Goal: Task Accomplishment & Management: Complete application form

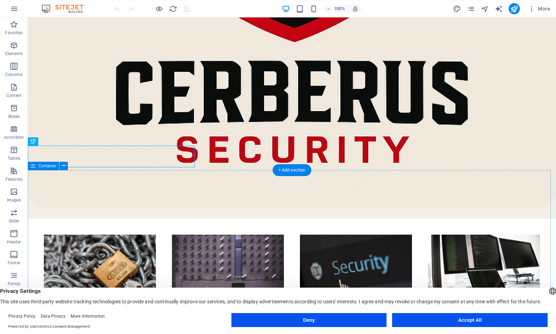
scroll to position [603, 0]
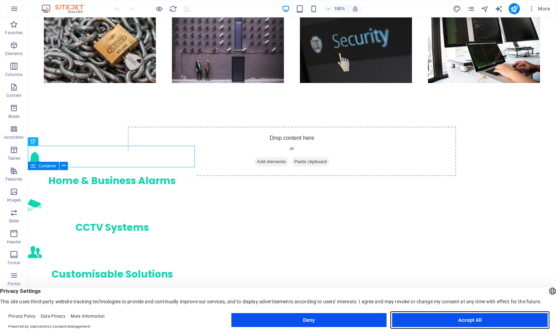
click at [488, 319] on button "Accept All" at bounding box center [470, 320] width 156 height 14
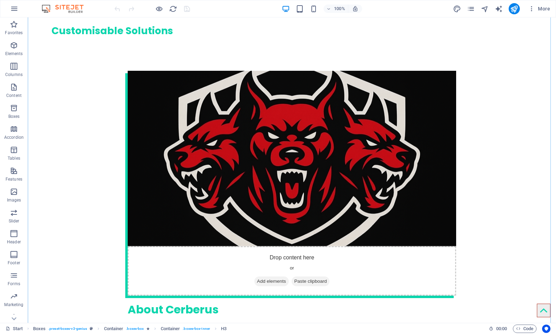
scroll to position [846, 0]
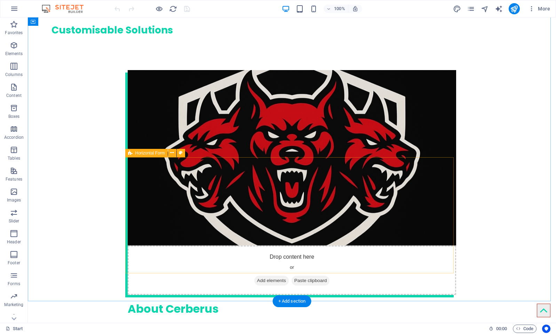
click at [172, 154] on icon at bounding box center [172, 152] width 4 height 7
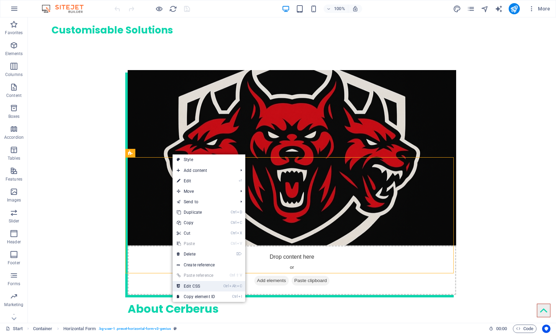
click at [196, 287] on link "Ctrl Alt C Edit CSS" at bounding box center [196, 286] width 47 height 10
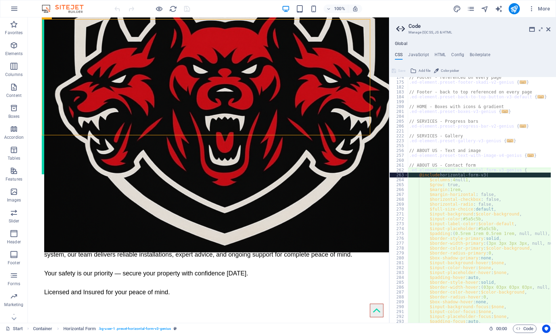
scroll to position [0, 0]
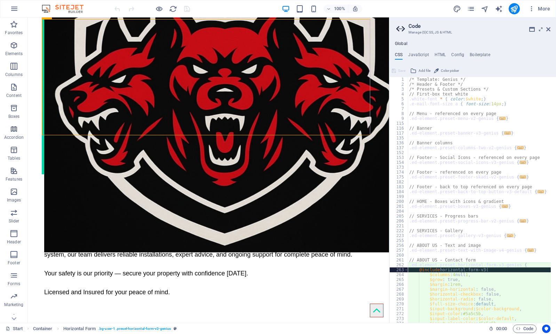
click at [446, 53] on ul "CSS JavaScript HTML Config Boilerplate" at bounding box center [473, 56] width 167 height 8
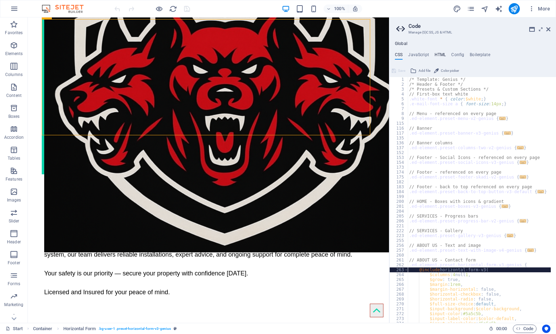
click at [443, 53] on h4 "HTML" at bounding box center [440, 56] width 11 height 8
type textarea "<a href="#main-content" class="wv-link-content button">Skip to main content</a>"
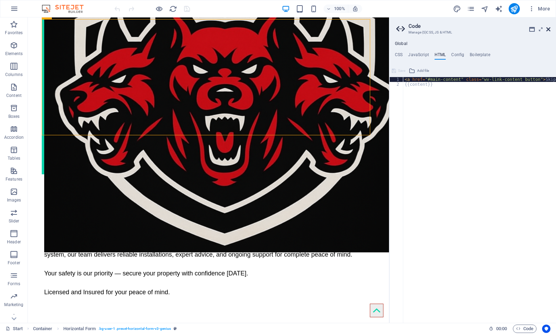
click at [549, 29] on icon at bounding box center [549, 29] width 4 height 6
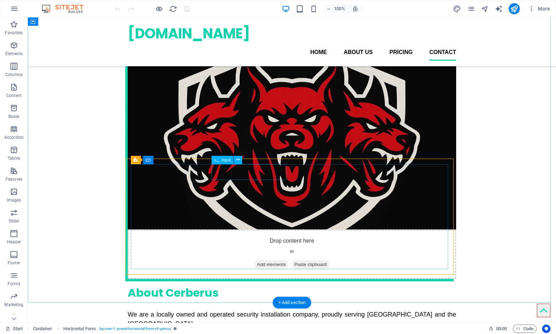
scroll to position [845, 0]
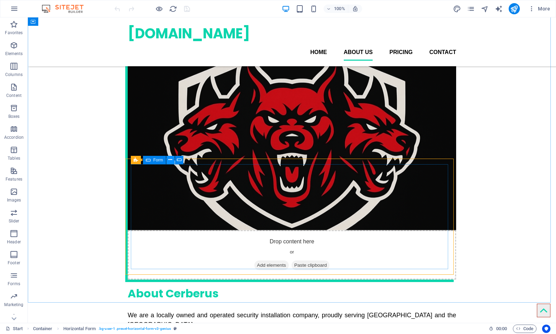
click at [169, 159] on icon at bounding box center [171, 159] width 4 height 7
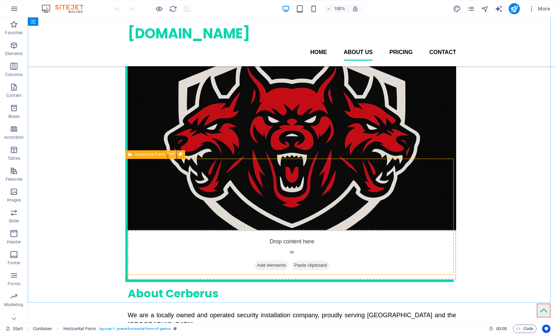
click at [174, 153] on icon at bounding box center [172, 153] width 4 height 7
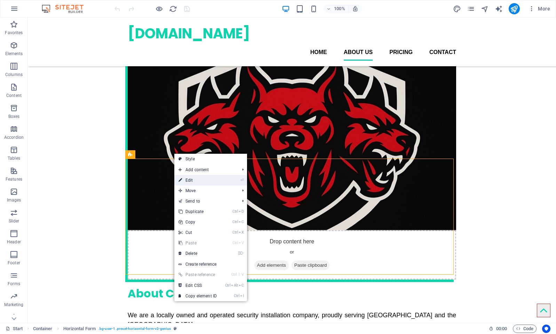
click at [199, 180] on link "⏎ Edit" at bounding box center [197, 180] width 47 height 10
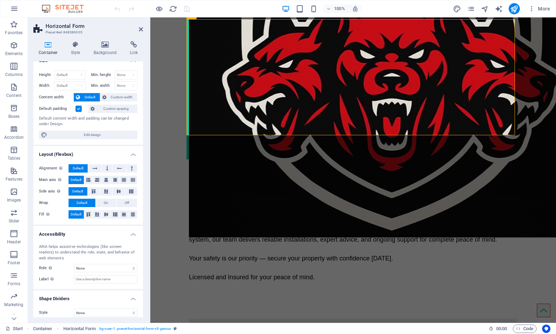
scroll to position [0, 0]
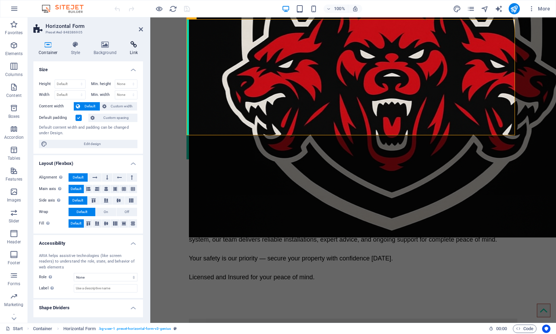
click at [132, 43] on icon at bounding box center [134, 44] width 18 height 7
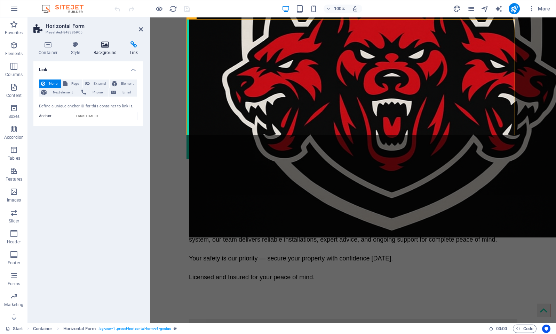
click at [111, 45] on icon at bounding box center [105, 44] width 34 height 7
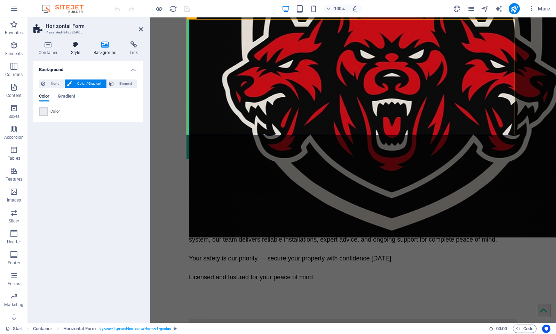
click at [66, 47] on icon at bounding box center [76, 44] width 20 height 7
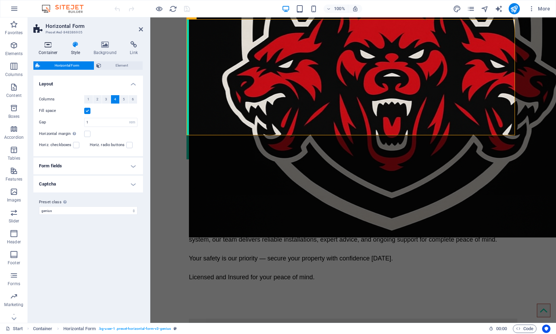
click at [49, 47] on icon at bounding box center [48, 44] width 30 height 7
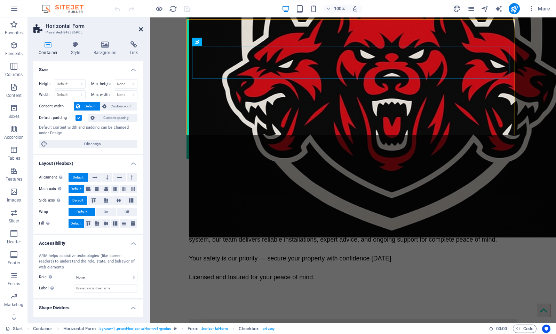
click at [142, 30] on icon at bounding box center [141, 29] width 4 height 6
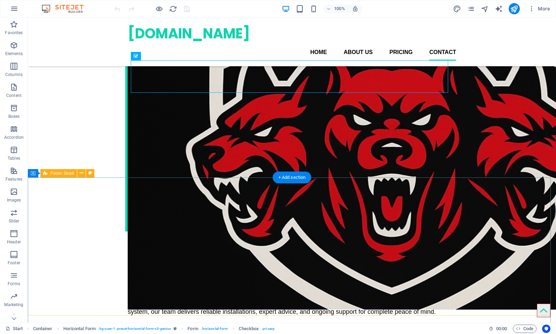
scroll to position [880, 0]
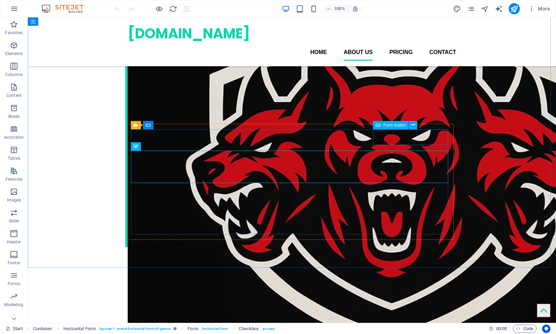
click at [394, 125] on span "Form button" at bounding box center [395, 125] width 23 height 4
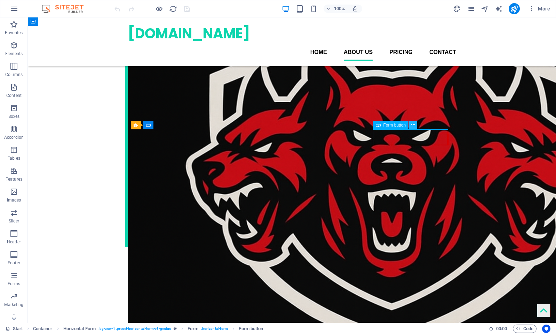
click at [415, 124] on button at bounding box center [413, 125] width 8 height 8
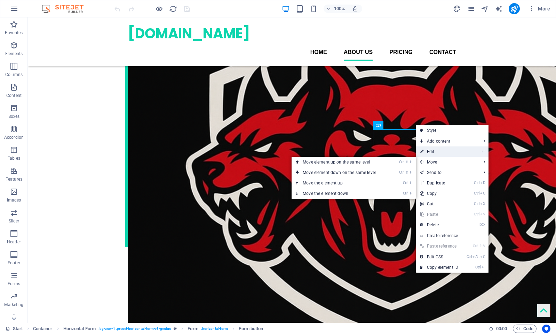
click at [438, 153] on link "⏎ Edit" at bounding box center [439, 151] width 47 height 10
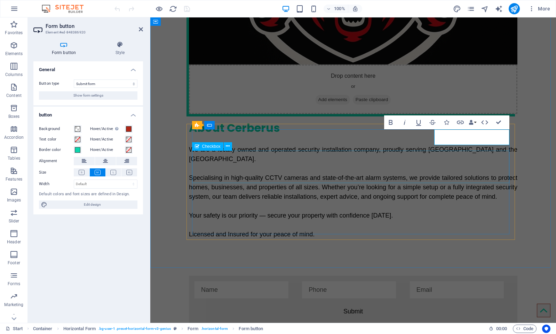
scroll to position [733, 0]
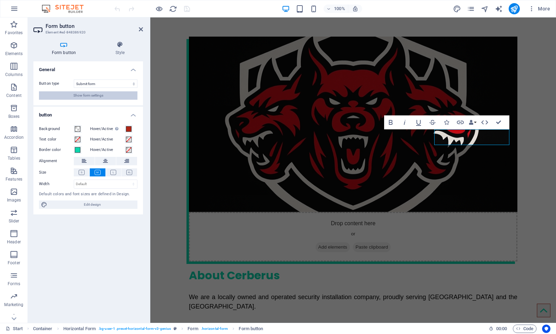
click at [96, 95] on span "Show form settings" at bounding box center [88, 95] width 30 height 8
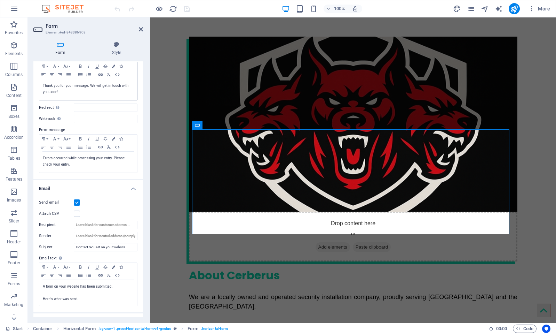
scroll to position [70, 0]
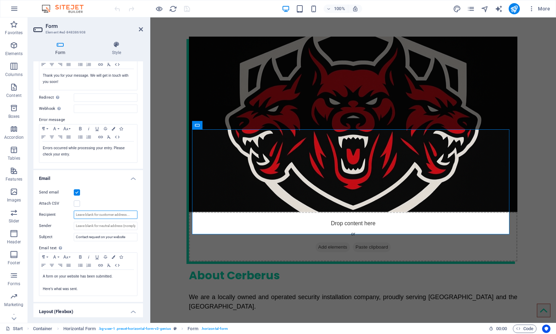
click at [96, 214] on input "Recipient" at bounding box center [106, 214] width 64 height 8
paste input "[PERSON_NAME][EMAIL_ADDRESS][DOMAIN_NAME]"
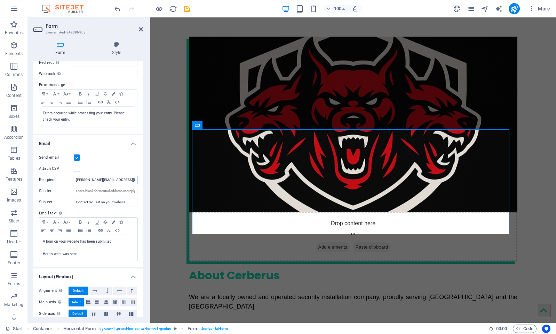
scroll to position [134, 0]
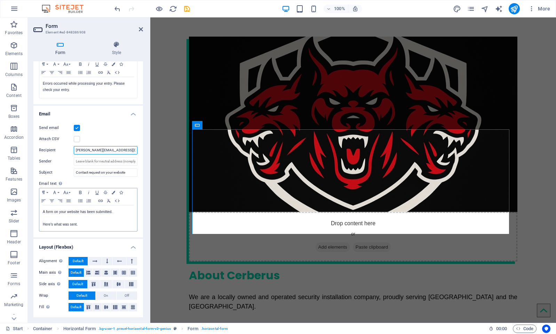
type input "[PERSON_NAME][EMAIL_ADDRESS][DOMAIN_NAME]"
click at [108, 225] on p "Here's what was sent." at bounding box center [88, 224] width 91 height 6
click at [122, 211] on p "A form on your website has been submitted." at bounding box center [88, 212] width 91 height 6
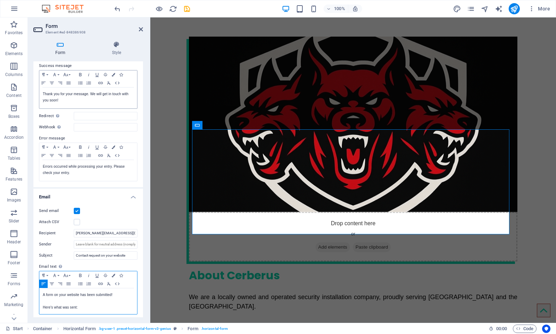
scroll to position [70, 0]
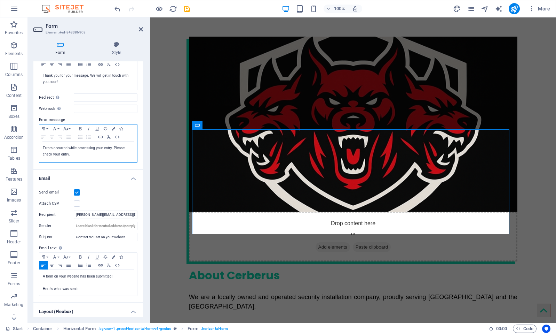
click at [95, 155] on p "Errors occurred while processing your entry. Please check your entry." at bounding box center [88, 151] width 91 height 13
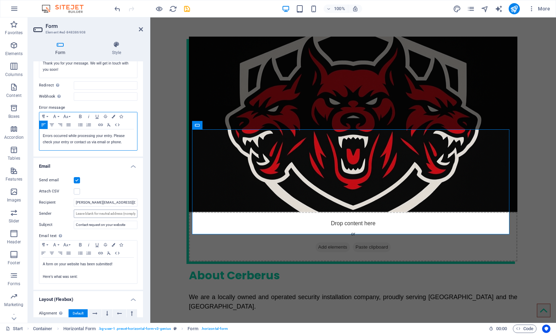
scroll to position [0, 0]
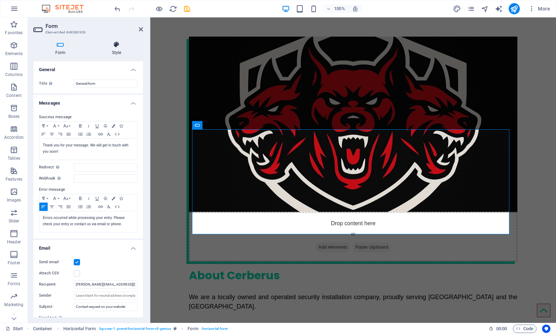
click at [108, 46] on icon at bounding box center [116, 44] width 53 height 7
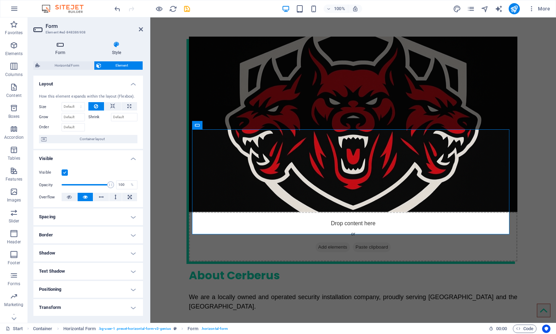
click at [58, 48] on h4 "Form" at bounding box center [61, 48] width 57 height 15
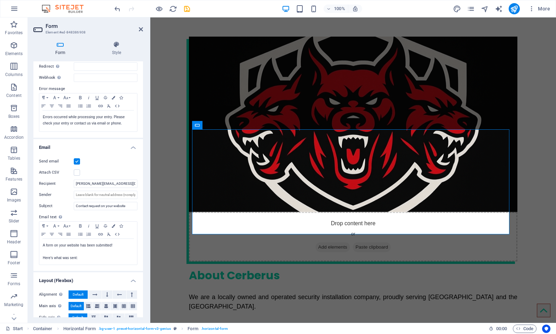
scroll to position [134, 0]
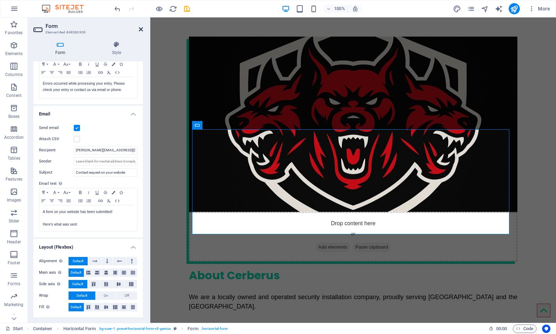
click at [141, 30] on icon at bounding box center [141, 29] width 4 height 6
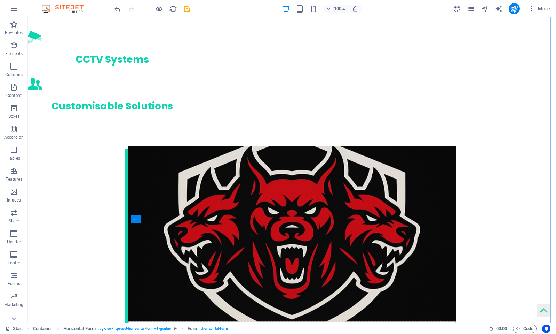
scroll to position [872, 0]
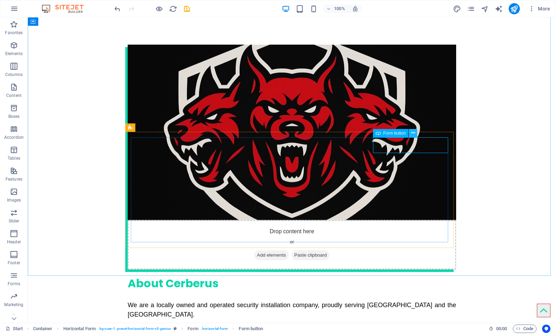
click at [414, 132] on icon at bounding box center [414, 132] width 4 height 7
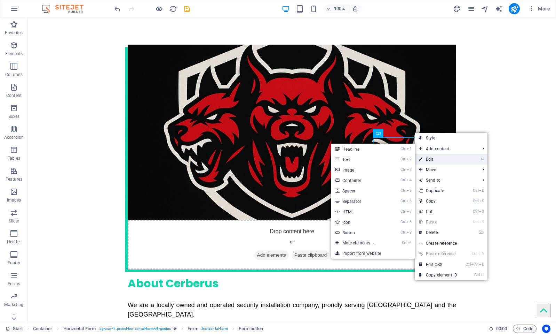
click at [431, 157] on link "⏎ Edit" at bounding box center [438, 159] width 47 height 10
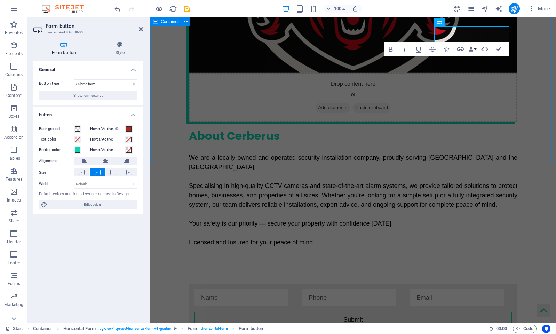
scroll to position [835, 0]
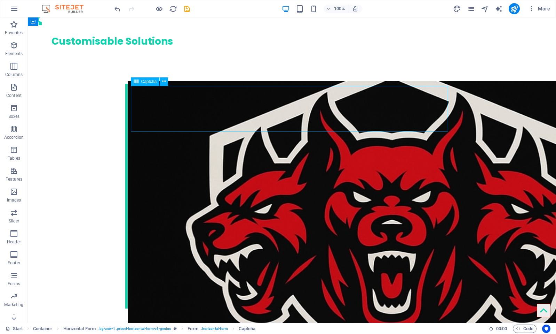
scroll to position [983, 0]
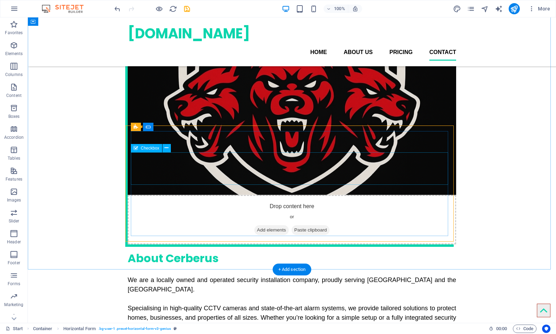
scroll to position [878, 0]
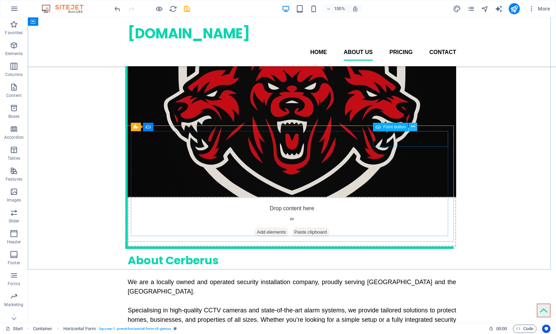
click at [416, 125] on button at bounding box center [413, 127] width 8 height 8
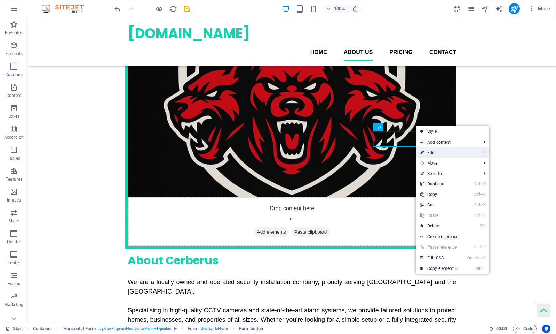
click at [433, 151] on link "⏎ Edit" at bounding box center [439, 152] width 47 height 10
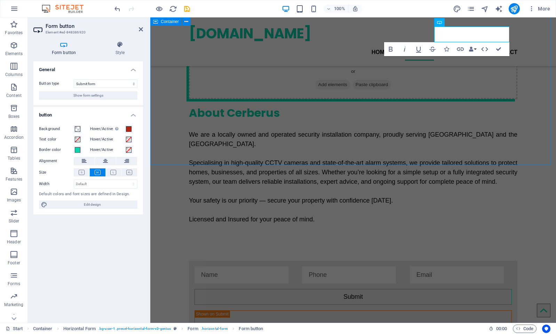
scroll to position [835, 0]
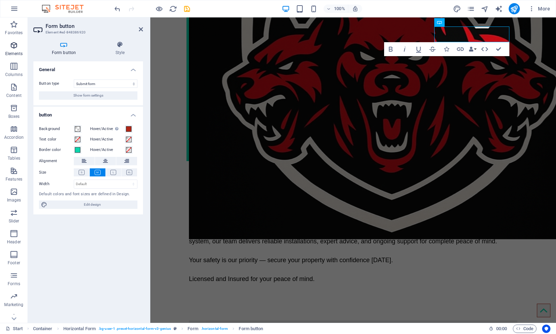
click at [13, 50] on span "Elements" at bounding box center [14, 49] width 28 height 17
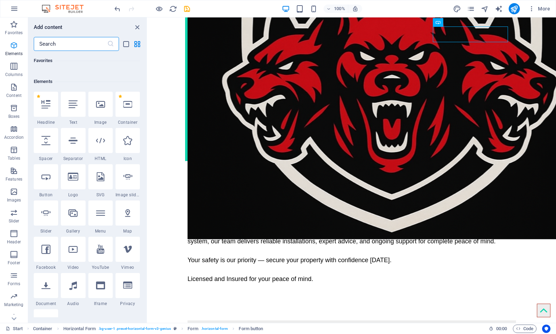
scroll to position [74, 0]
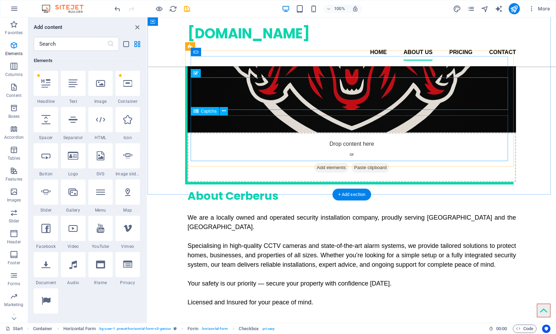
scroll to position [769, 0]
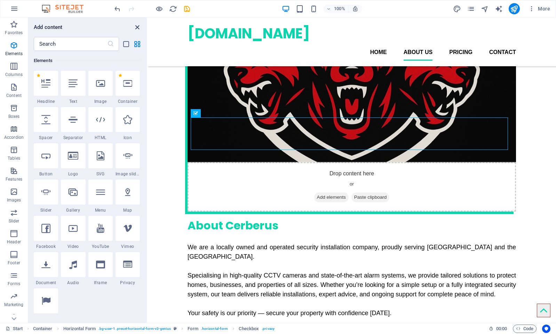
click at [137, 26] on icon "close panel" at bounding box center [137, 27] width 8 height 8
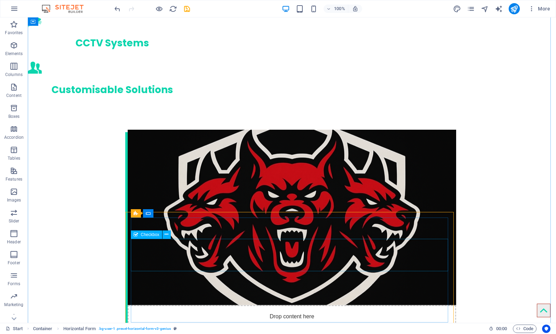
scroll to position [804, 0]
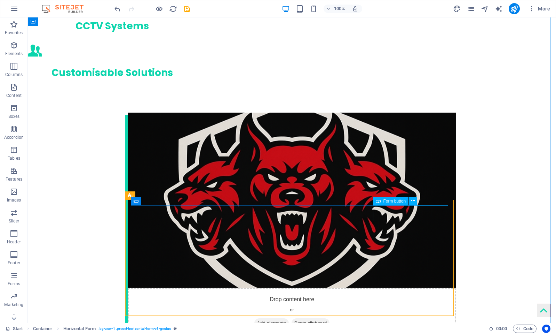
click at [395, 200] on span "Form button" at bounding box center [395, 201] width 23 height 4
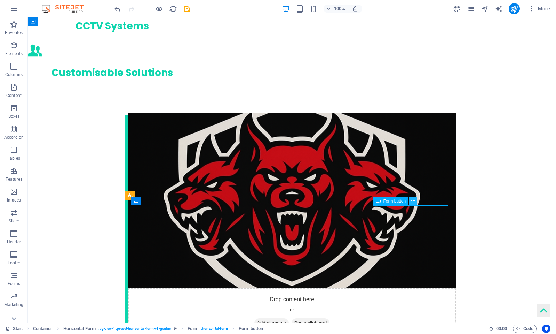
click at [413, 200] on icon at bounding box center [414, 200] width 4 height 7
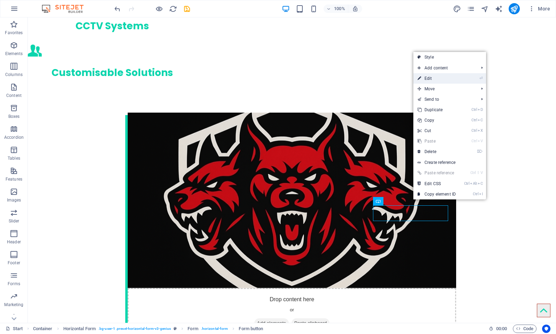
click at [436, 78] on link "⏎ Edit" at bounding box center [437, 78] width 47 height 10
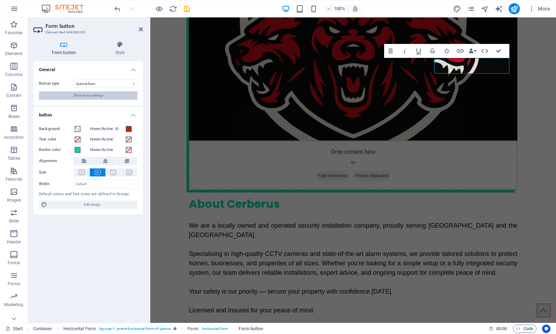
click at [96, 95] on span "Show form settings" at bounding box center [88, 95] width 30 height 8
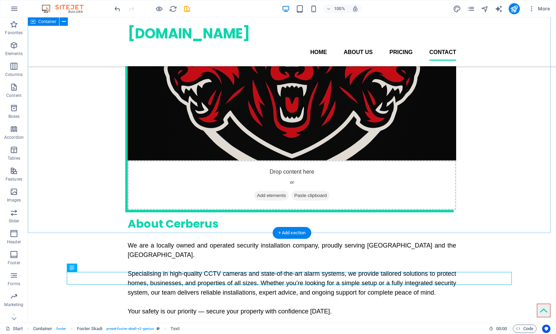
click at [107, 137] on div "Drop content here or Add elements Paste clipboard About Cerberus We are a local…" at bounding box center [292, 256] width 529 height 599
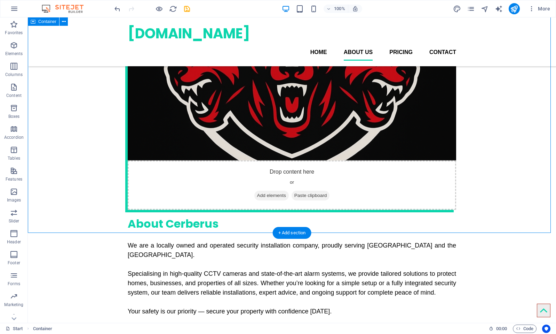
scroll to position [775, 0]
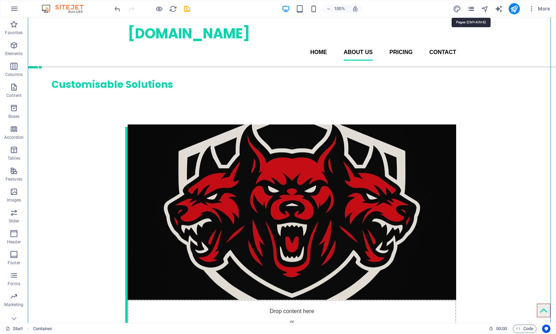
click at [468, 8] on icon "pages" at bounding box center [471, 9] width 8 height 8
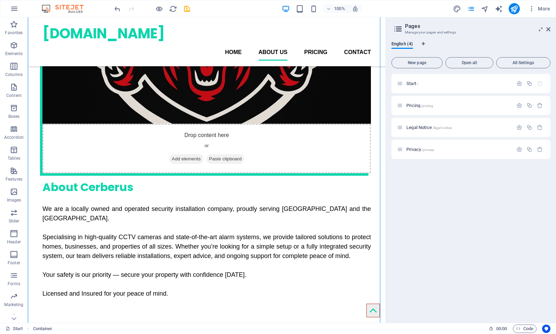
scroll to position [585, 0]
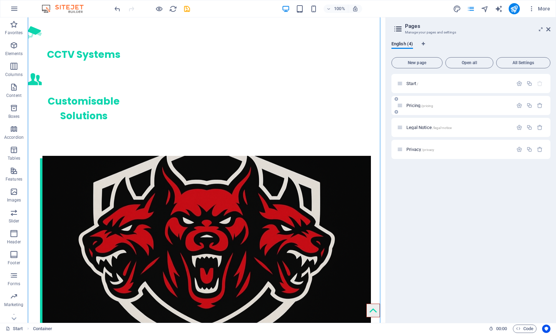
click at [419, 104] on span "Pricing /pricing" at bounding box center [420, 105] width 27 height 5
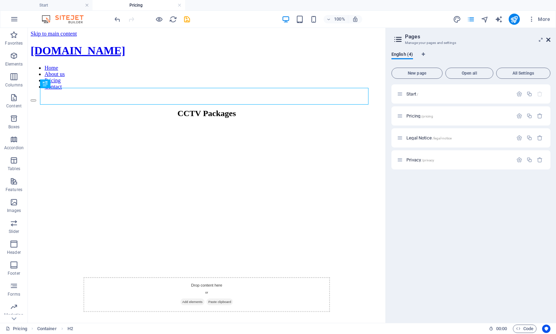
scroll to position [0, 0]
click at [549, 23] on button "More" at bounding box center [540, 19] width 28 height 11
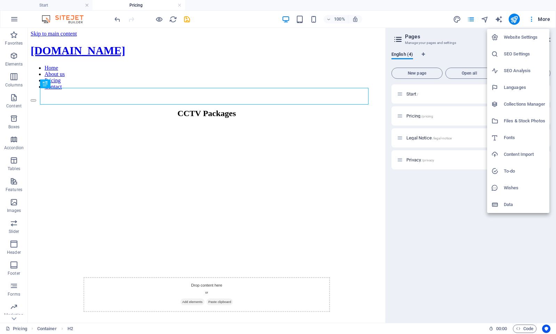
click at [345, 166] on div at bounding box center [278, 167] width 556 height 334
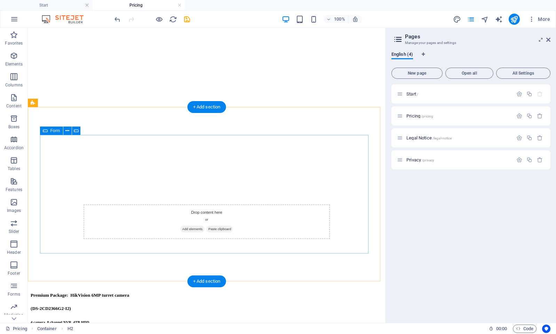
scroll to position [905, 0]
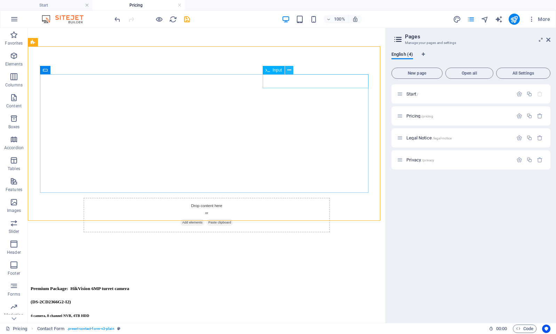
click at [291, 69] on icon at bounding box center [290, 70] width 4 height 7
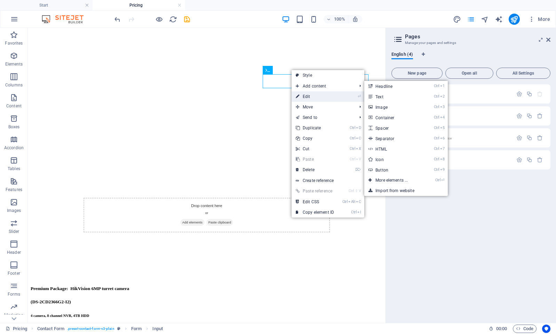
click at [308, 96] on link "⏎ Edit" at bounding box center [315, 96] width 47 height 10
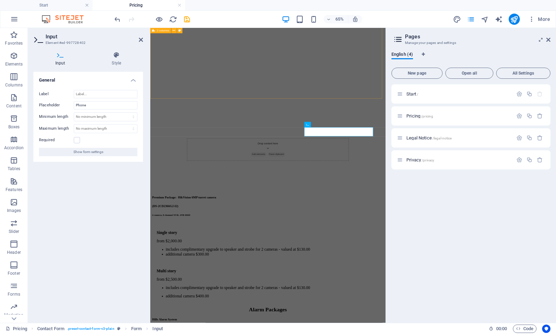
scroll to position [799, 0]
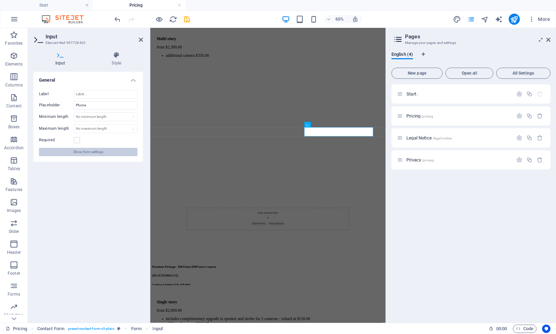
click at [105, 152] on button "Show form settings" at bounding box center [88, 152] width 99 height 8
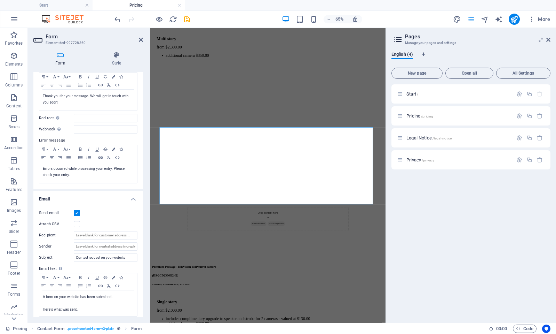
scroll to position [70, 0]
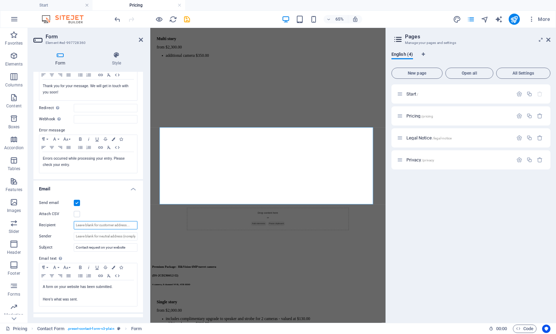
click at [95, 224] on input "Recipient" at bounding box center [106, 225] width 64 height 8
paste input "[PERSON_NAME][EMAIL_ADDRESS][DOMAIN_NAME]"
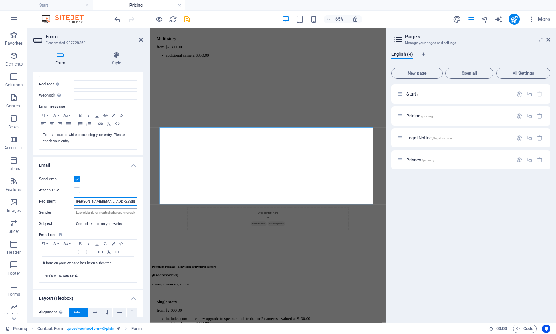
scroll to position [104, 0]
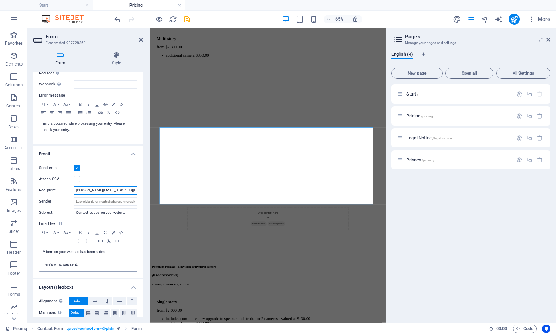
type input "[PERSON_NAME][EMAIL_ADDRESS][DOMAIN_NAME]"
click at [117, 253] on p "A form on your website has been submitted." at bounding box center [88, 252] width 91 height 6
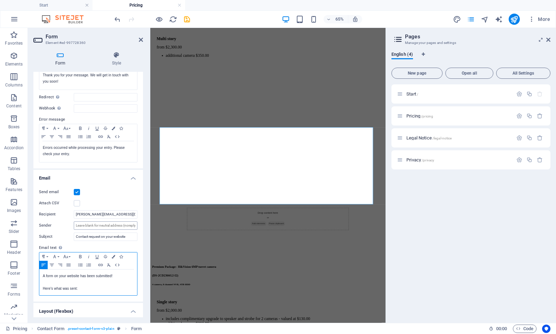
scroll to position [70, 0]
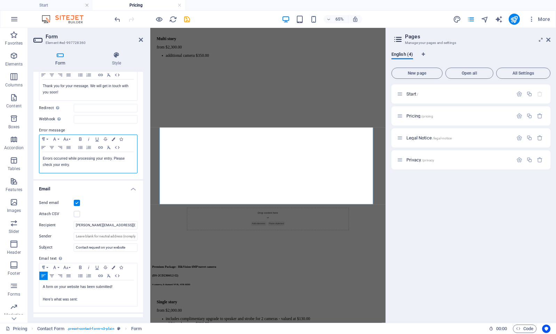
click at [92, 164] on p "Errors occurred while processing your entry. Please check your entry." at bounding box center [88, 161] width 91 height 13
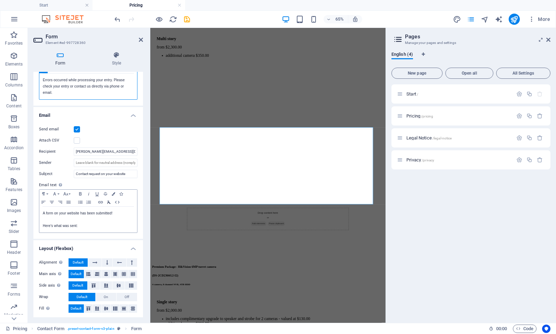
scroll to position [149, 0]
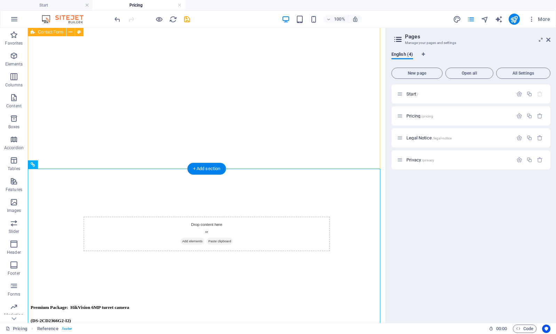
scroll to position [818, 0]
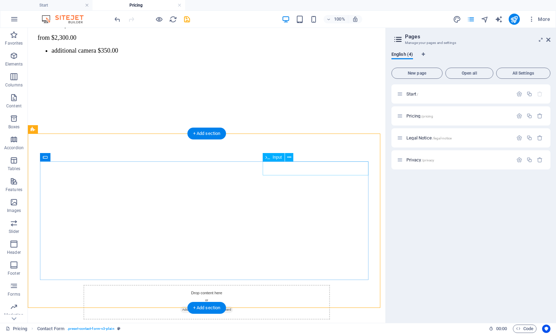
click at [290, 154] on icon at bounding box center [290, 157] width 4 height 7
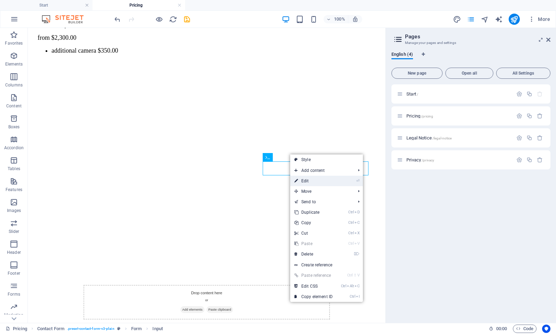
click at [311, 178] on link "⏎ Edit" at bounding box center [313, 180] width 47 height 10
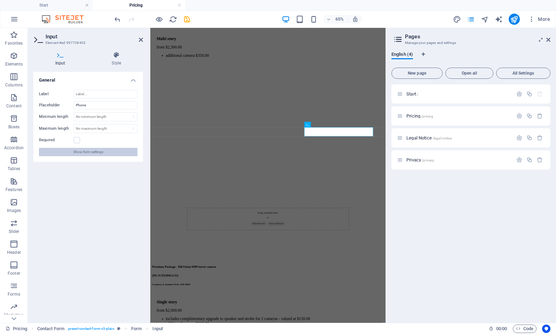
click at [84, 152] on span "Show form settings" at bounding box center [88, 152] width 30 height 8
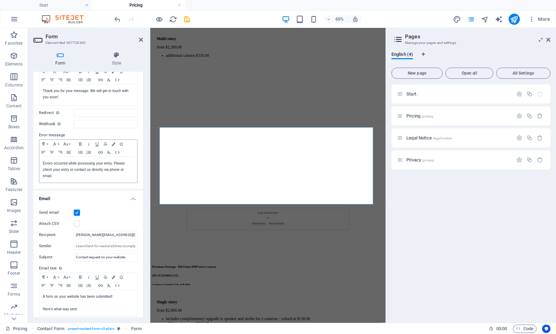
scroll to position [70, 0]
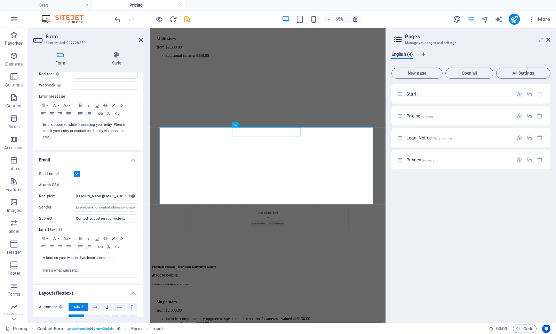
scroll to position [139, 0]
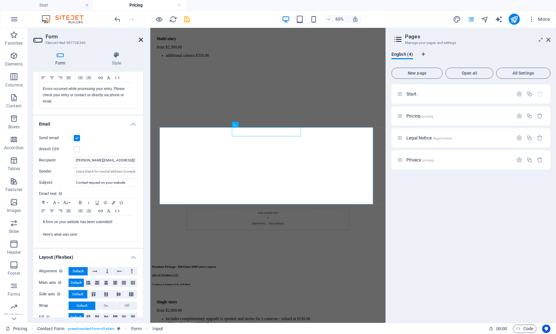
click at [140, 41] on icon at bounding box center [141, 40] width 4 height 6
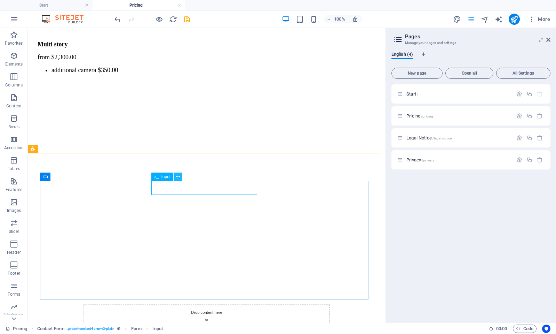
click at [180, 175] on icon at bounding box center [178, 176] width 4 height 7
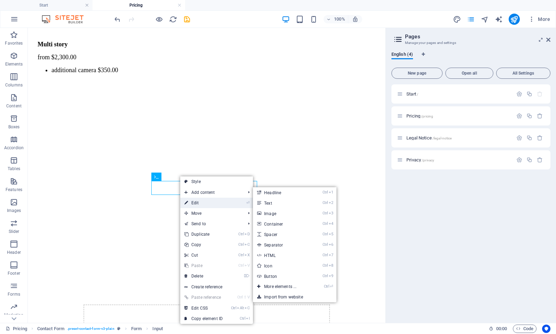
click at [206, 202] on link "⏎ Edit" at bounding box center [203, 202] width 47 height 10
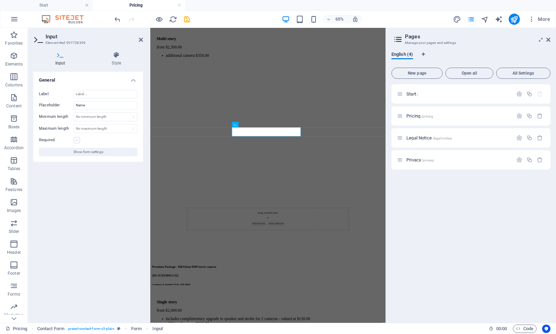
click at [76, 141] on label at bounding box center [77, 140] width 6 height 6
click at [0, 0] on input "Required" at bounding box center [0, 0] width 0 height 0
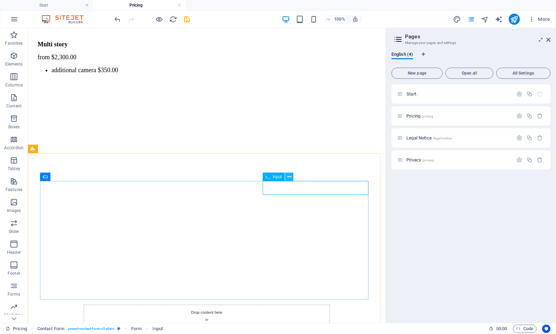
click at [287, 175] on button at bounding box center [289, 176] width 8 height 8
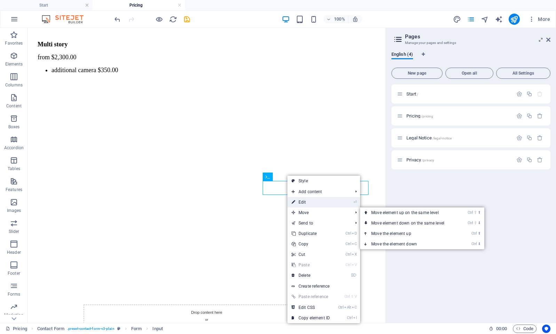
click at [307, 203] on link "⏎ Edit" at bounding box center [311, 202] width 47 height 10
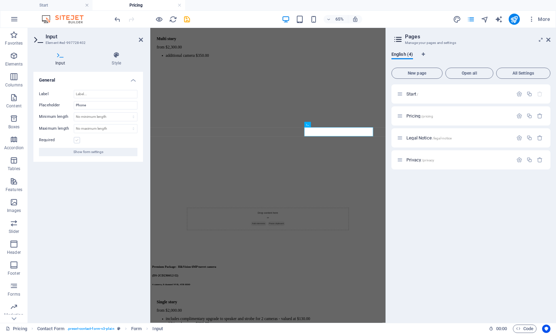
click at [76, 141] on label at bounding box center [77, 140] width 6 height 6
click at [0, 0] on input "Required" at bounding box center [0, 0] width 0 height 0
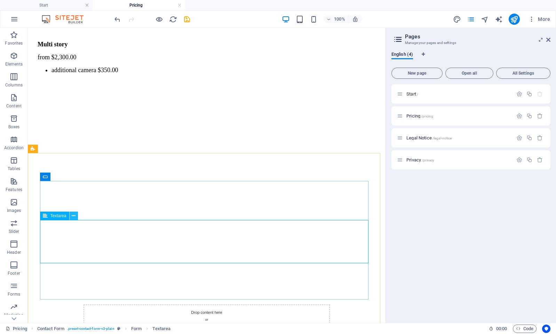
click at [76, 217] on button at bounding box center [74, 215] width 8 height 8
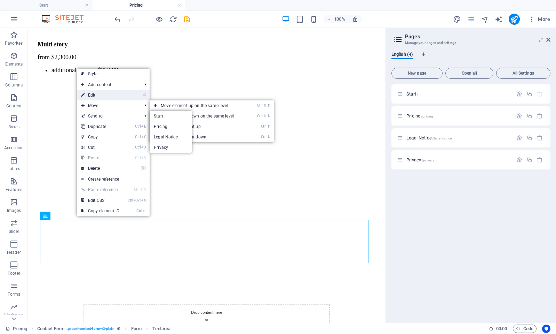
click at [105, 96] on link "⏎ Edit" at bounding box center [100, 95] width 47 height 10
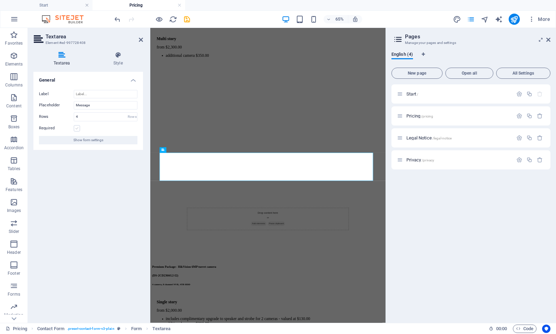
click at [77, 126] on label at bounding box center [77, 128] width 6 height 6
click at [0, 0] on input "Required" at bounding box center [0, 0] width 0 height 0
click at [142, 40] on icon at bounding box center [141, 40] width 4 height 6
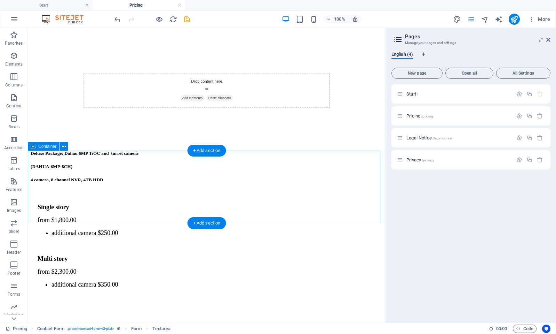
scroll to position [451, 0]
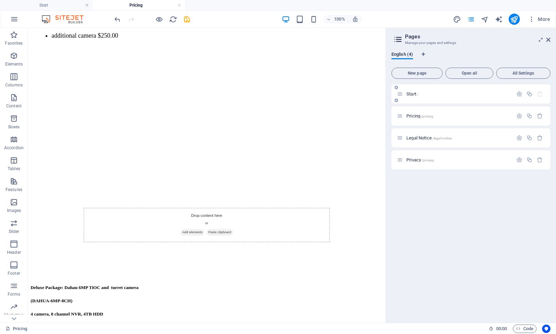
click at [410, 95] on span "Start /" at bounding box center [413, 93] width 12 height 5
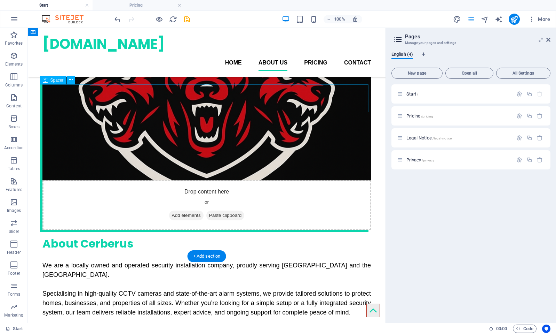
scroll to position [689, 0]
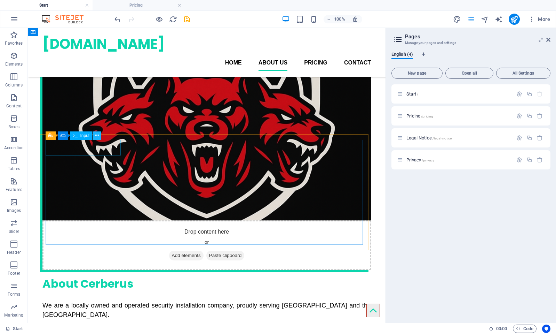
click at [99, 138] on icon at bounding box center [97, 135] width 4 height 7
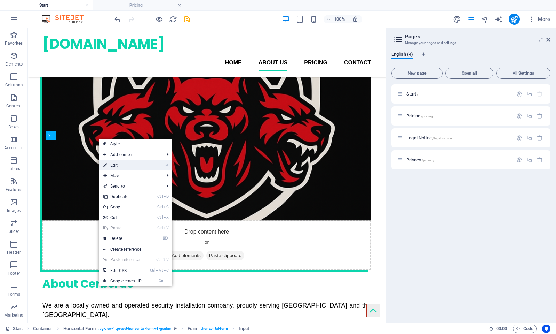
click at [125, 164] on link "⏎ Edit" at bounding box center [122, 165] width 47 height 10
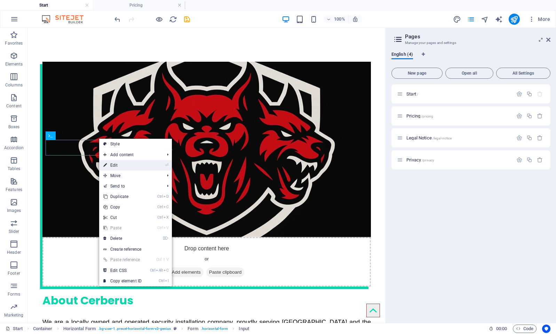
scroll to position [650, 0]
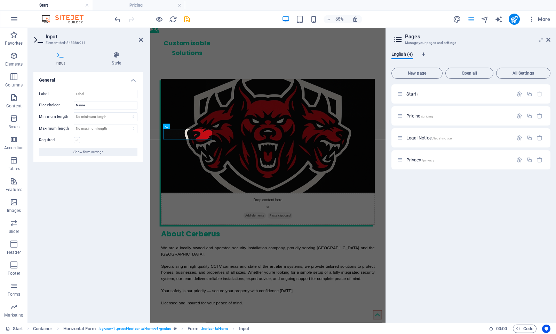
click at [78, 141] on label at bounding box center [77, 140] width 6 height 6
click at [0, 0] on input "Required" at bounding box center [0, 0] width 0 height 0
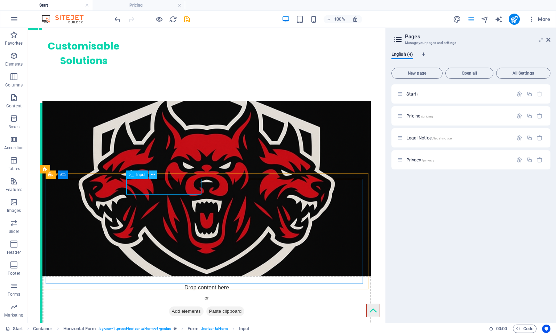
click at [152, 174] on icon at bounding box center [153, 174] width 4 height 7
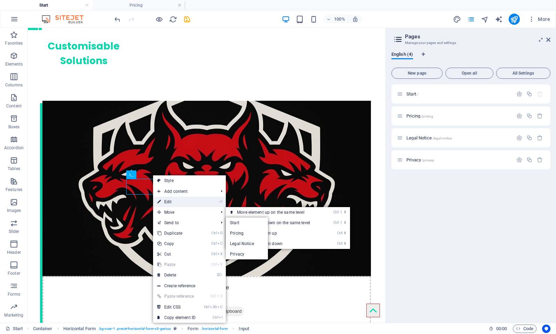
click at [174, 202] on link "⏎ Edit" at bounding box center [176, 201] width 47 height 10
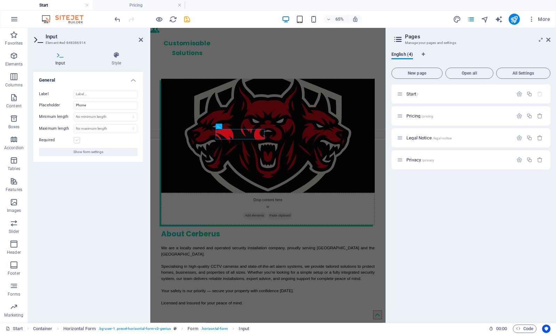
click at [78, 141] on label at bounding box center [77, 140] width 6 height 6
click at [0, 0] on input "Required" at bounding box center [0, 0] width 0 height 0
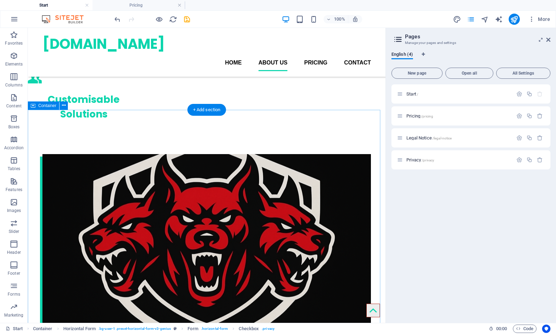
scroll to position [476, 0]
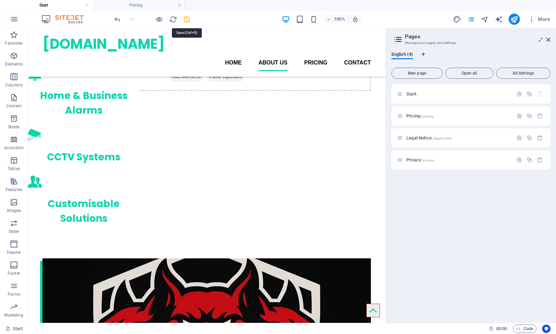
click at [186, 20] on icon "save" at bounding box center [187, 19] width 8 height 8
checkbox input "false"
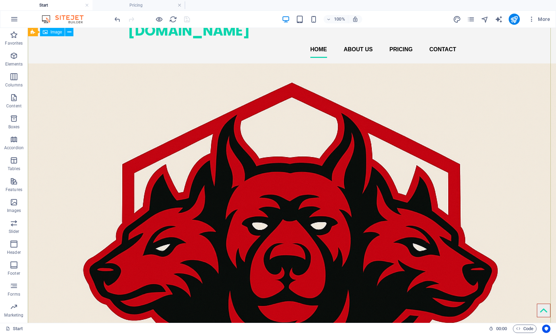
scroll to position [0, 0]
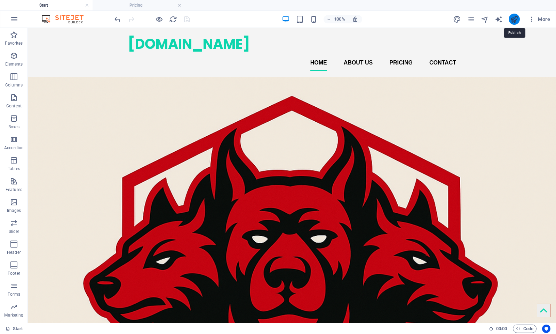
click at [511, 17] on icon "publish" at bounding box center [514, 19] width 8 height 8
